Goal: Find specific page/section: Find specific page/section

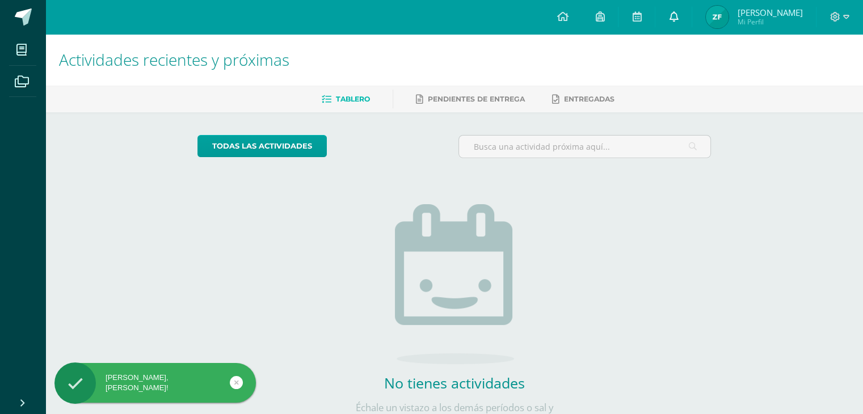
click at [678, 21] on icon at bounding box center [673, 16] width 9 height 10
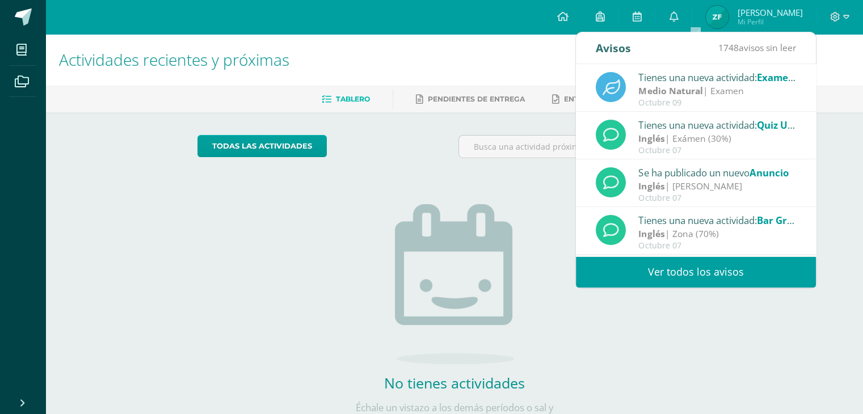
click at [778, 18] on span "Mi Perfil" at bounding box center [769, 22] width 65 height 10
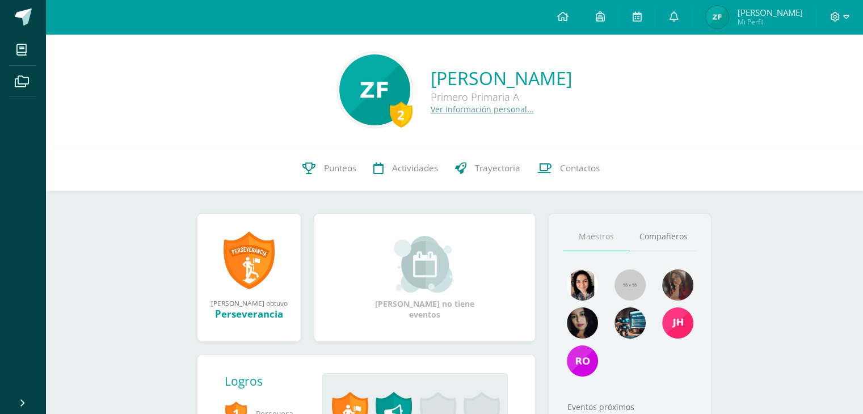
click at [765, 22] on span "Mi Perfil" at bounding box center [769, 22] width 65 height 10
